Goal: Connect with others

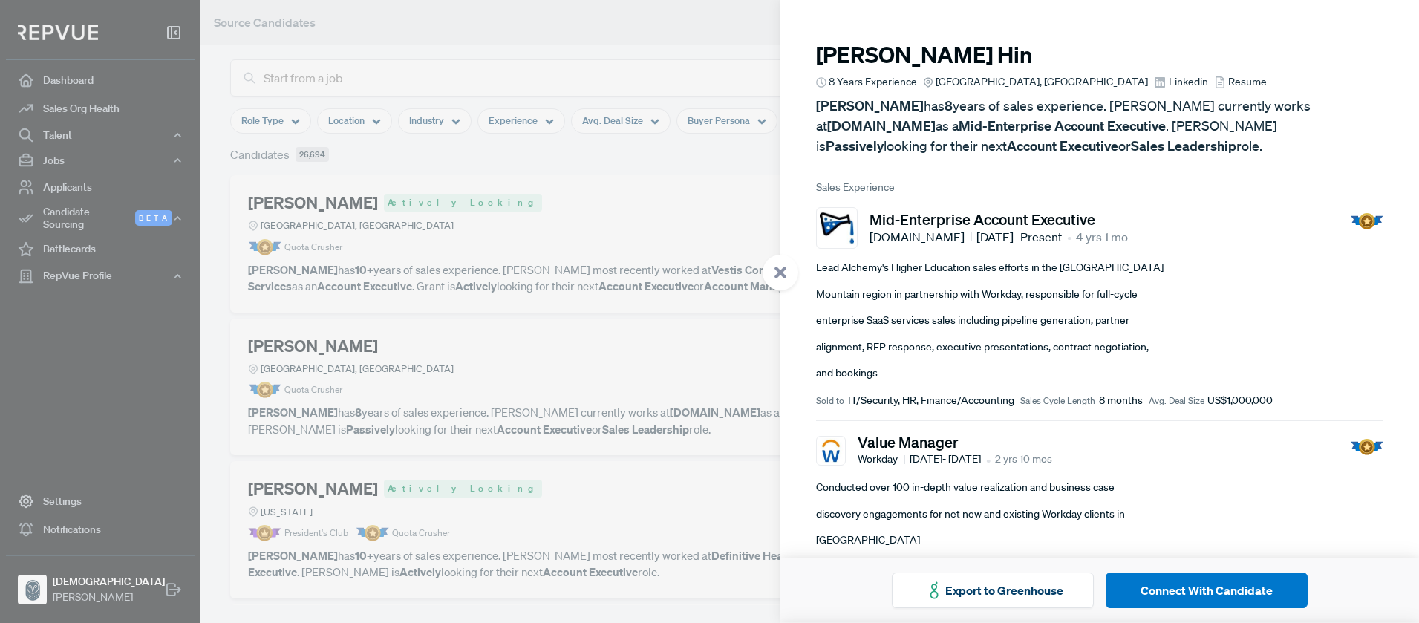
click at [1154, 82] on link "Linkedin" at bounding box center [1180, 82] width 53 height 16
click at [565, 157] on div at bounding box center [709, 311] width 1419 height 623
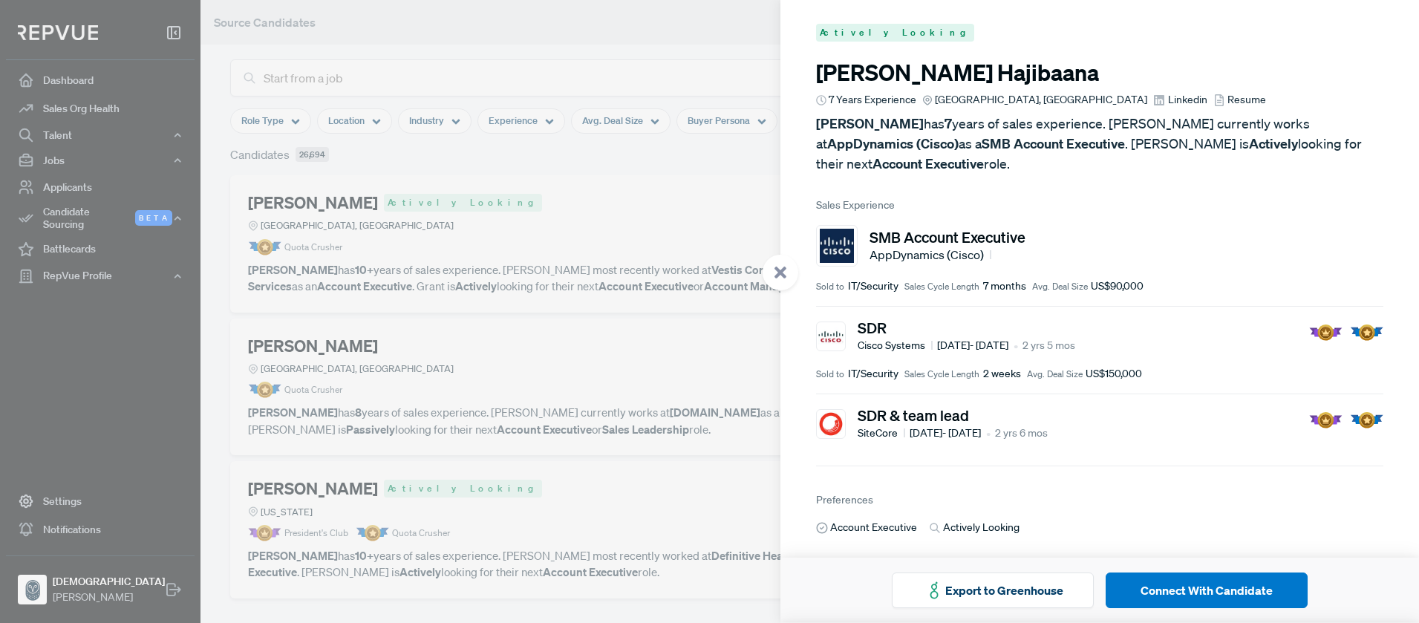
click at [1180, 99] on span "Linkedin" at bounding box center [1187, 100] width 39 height 16
click at [1233, 104] on span "Resume" at bounding box center [1246, 100] width 39 height 16
click at [1172, 594] on button "Connect With Candidate" at bounding box center [1206, 590] width 202 height 36
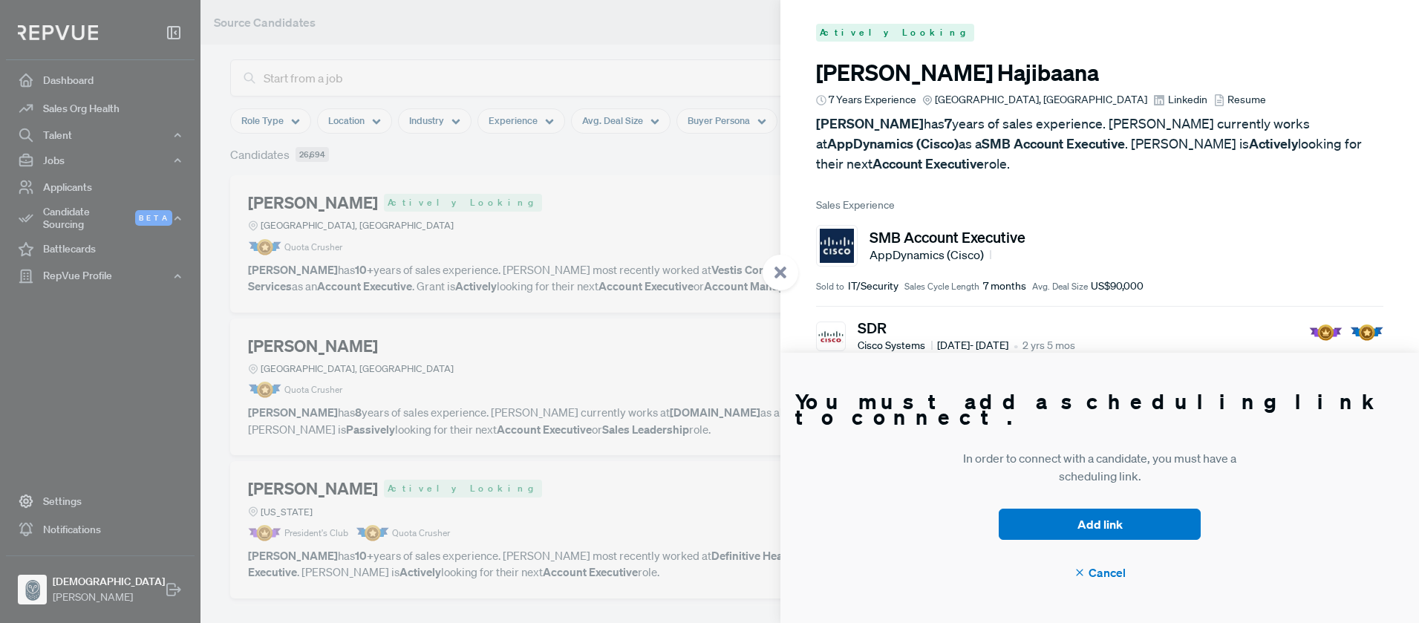
click at [1110, 576] on span "Cancel" at bounding box center [1099, 573] width 51 height 18
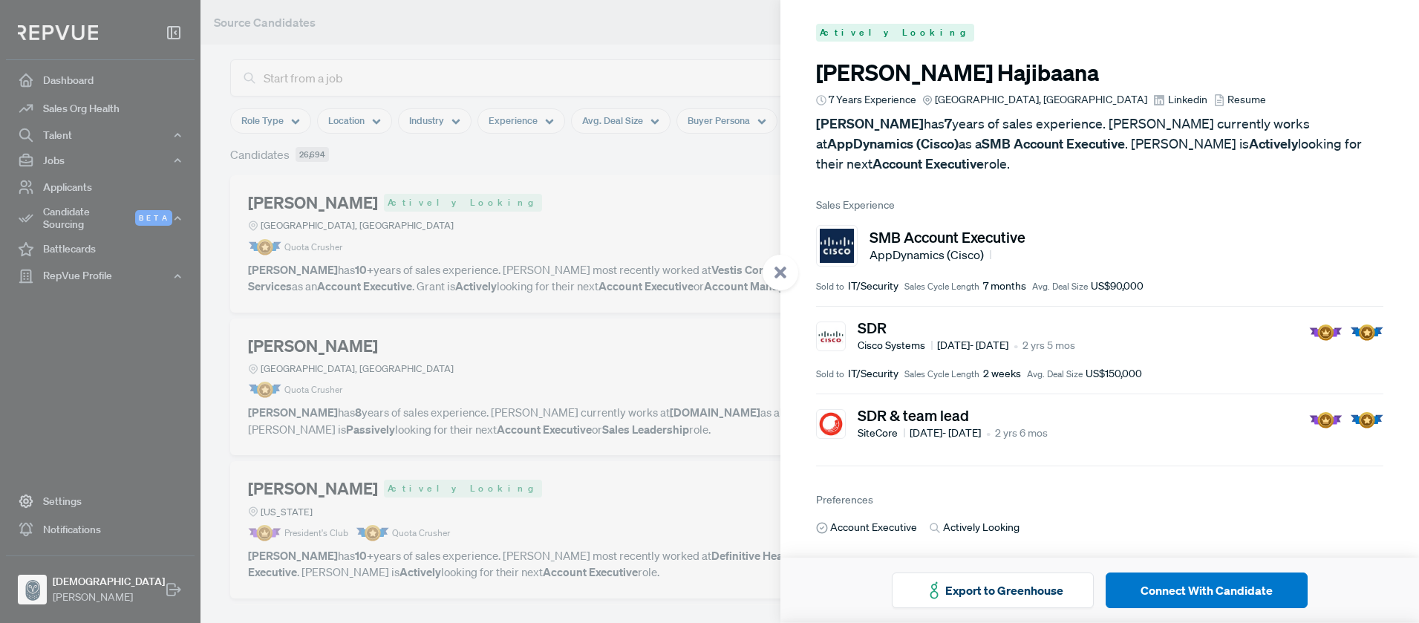
scroll to position [3, 0]
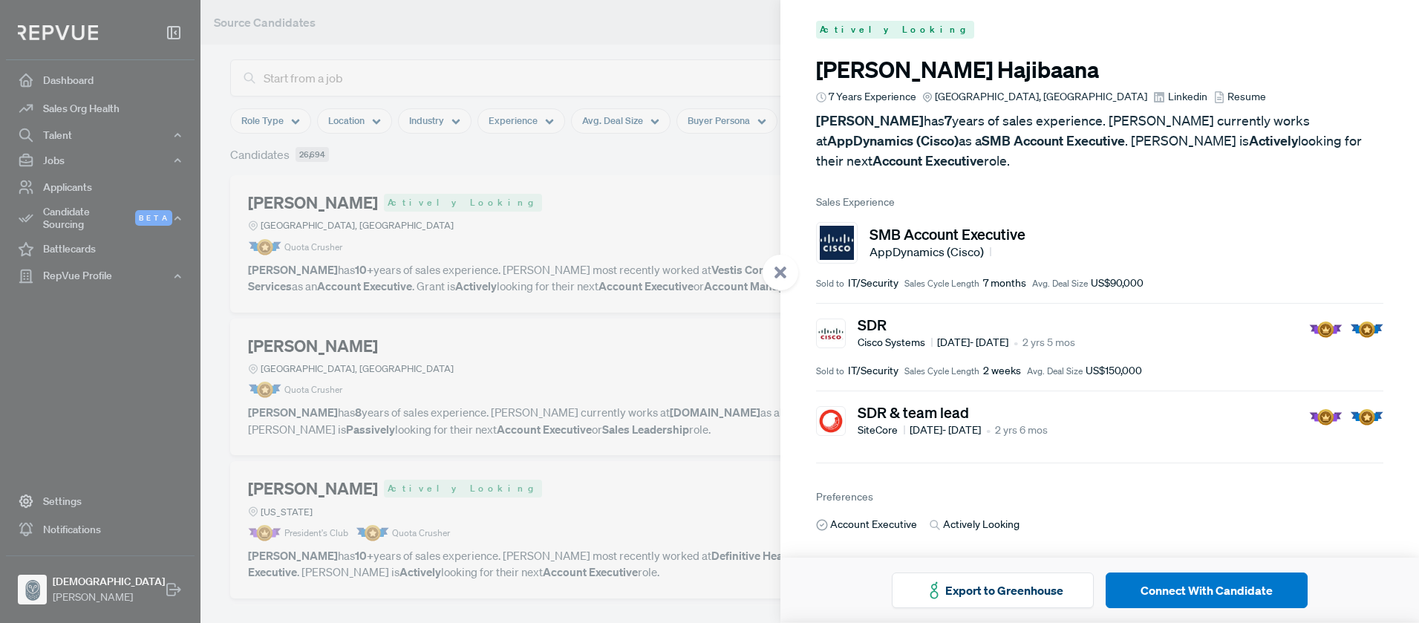
click at [1179, 99] on span "Linkedin" at bounding box center [1187, 97] width 39 height 16
click at [1227, 97] on span "Resume" at bounding box center [1246, 95] width 39 height 16
